Goal: Find specific page/section: Find specific page/section

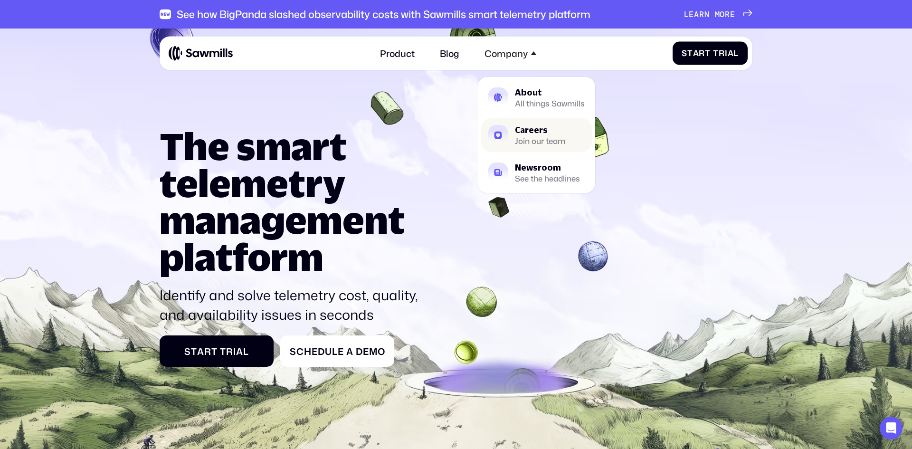
click at [537, 141] on div "Join our team" at bounding box center [540, 140] width 50 height 7
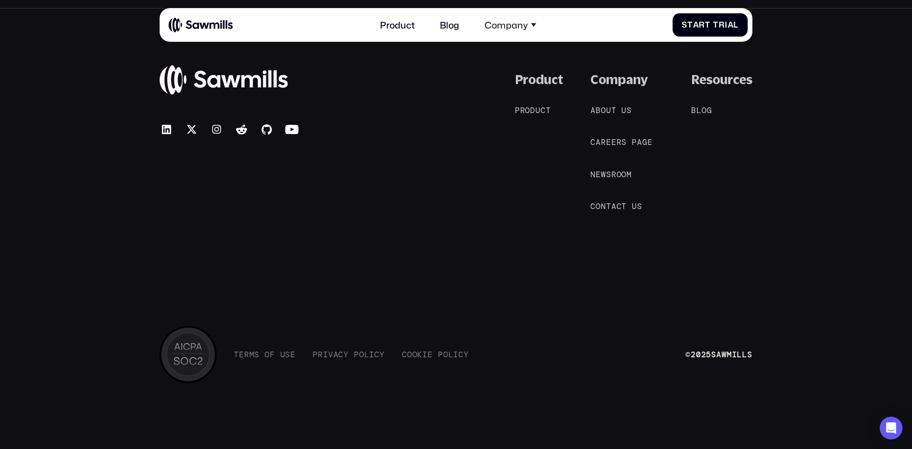
scroll to position [1243, 0]
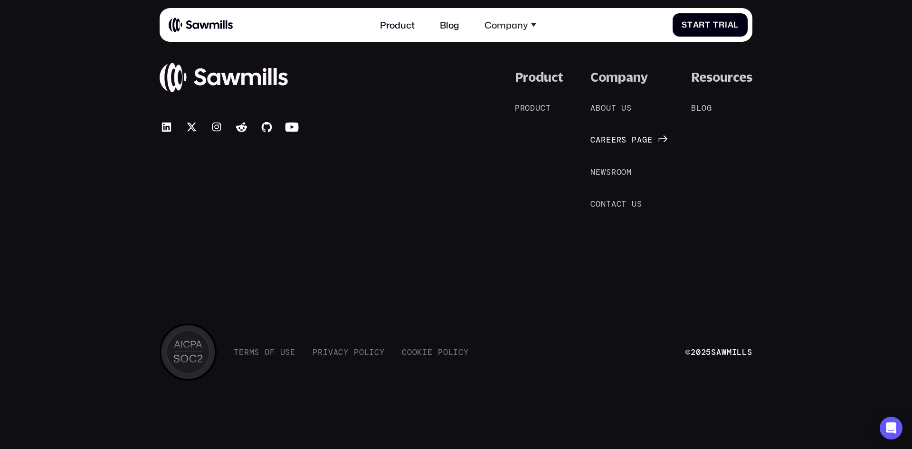
click at [597, 136] on div "C a r e e r s p a g e C a r e e r s p a g e" at bounding box center [621, 139] width 62 height 9
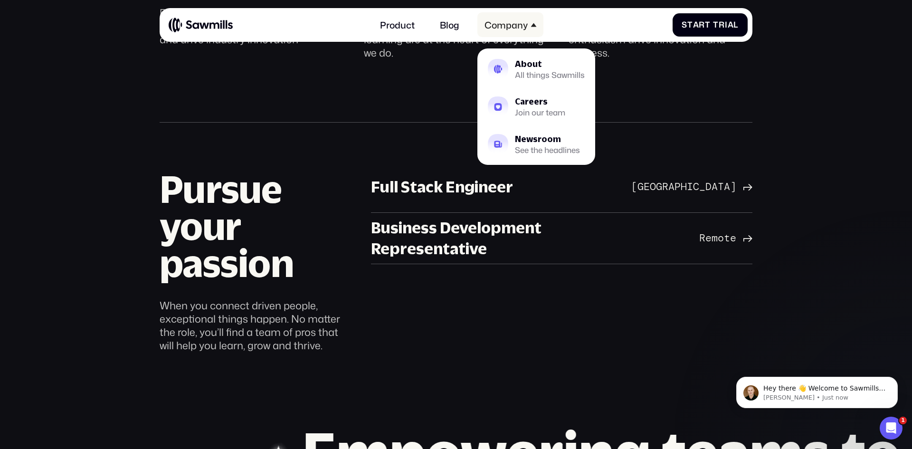
scroll to position [657, 0]
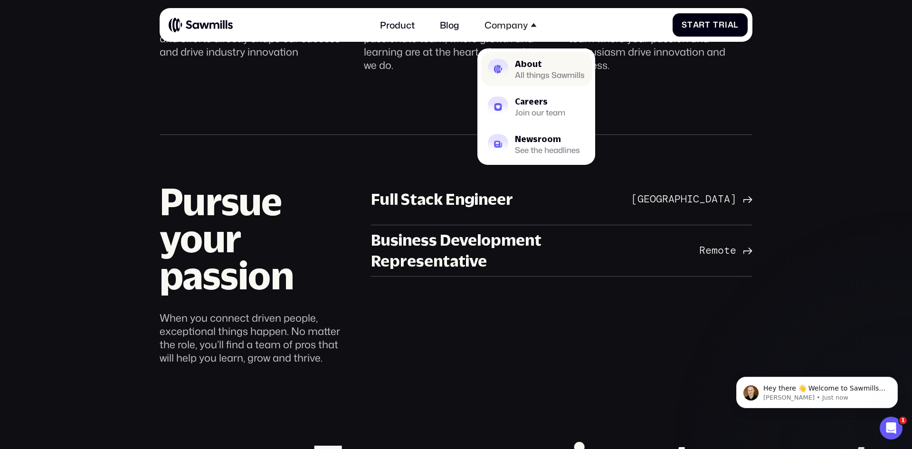
click at [524, 64] on div "About" at bounding box center [550, 64] width 70 height 8
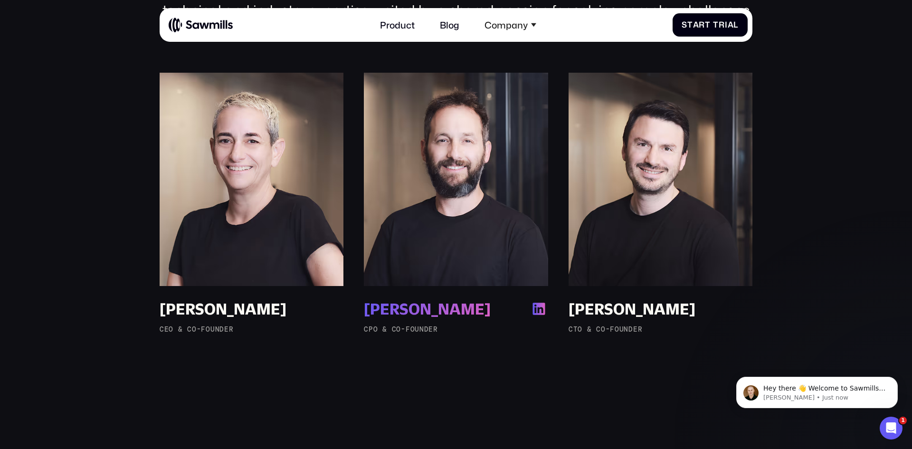
scroll to position [800, 0]
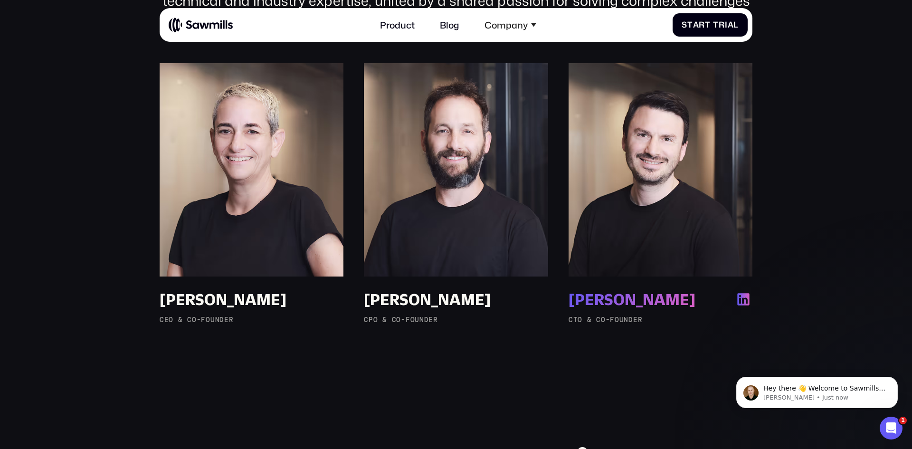
click at [744, 295] on img at bounding box center [743, 299] width 18 height 18
